Goal: Information Seeking & Learning: Learn about a topic

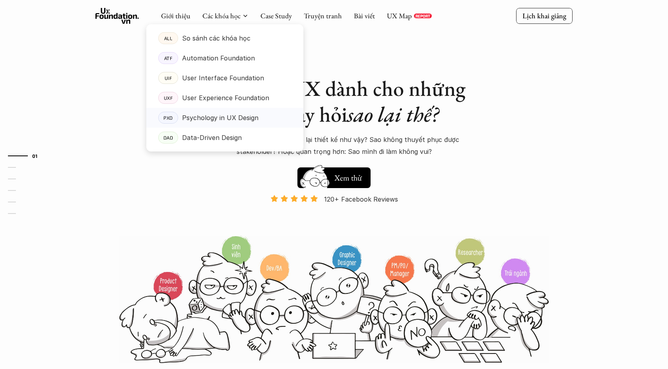
click at [203, 116] on p "Psychology in UX Design" at bounding box center [220, 118] width 76 height 12
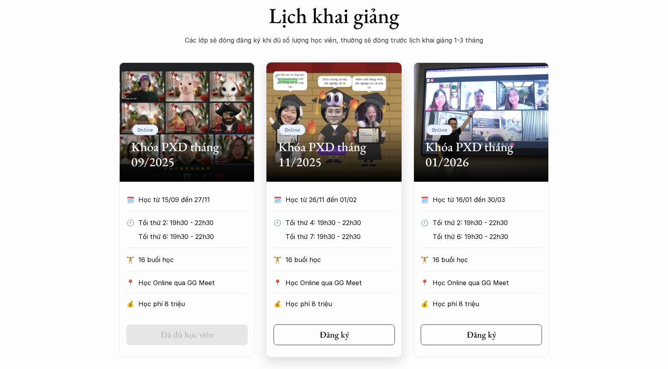
scroll to position [336, 0]
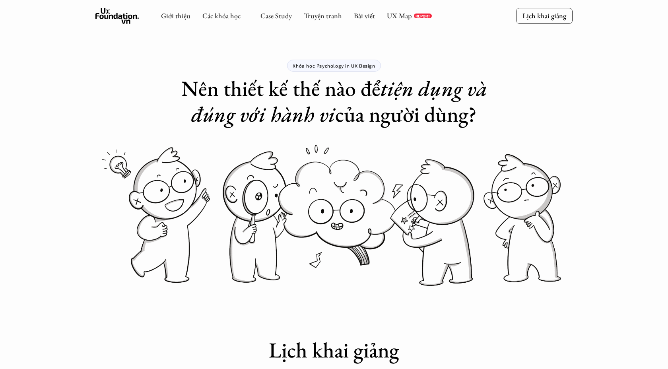
scroll to position [336, 0]
